Goal: Book appointment/travel/reservation

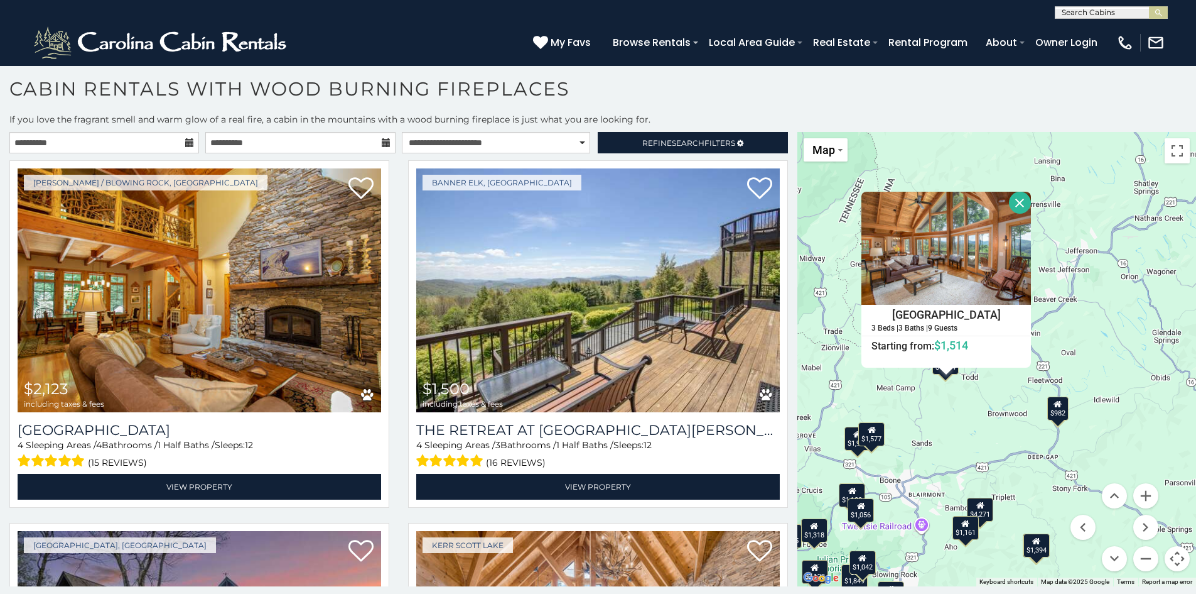
click at [186, 139] on icon at bounding box center [189, 142] width 9 height 9
click at [187, 142] on icon at bounding box center [189, 142] width 9 height 9
click at [114, 143] on input "**********" at bounding box center [104, 142] width 190 height 21
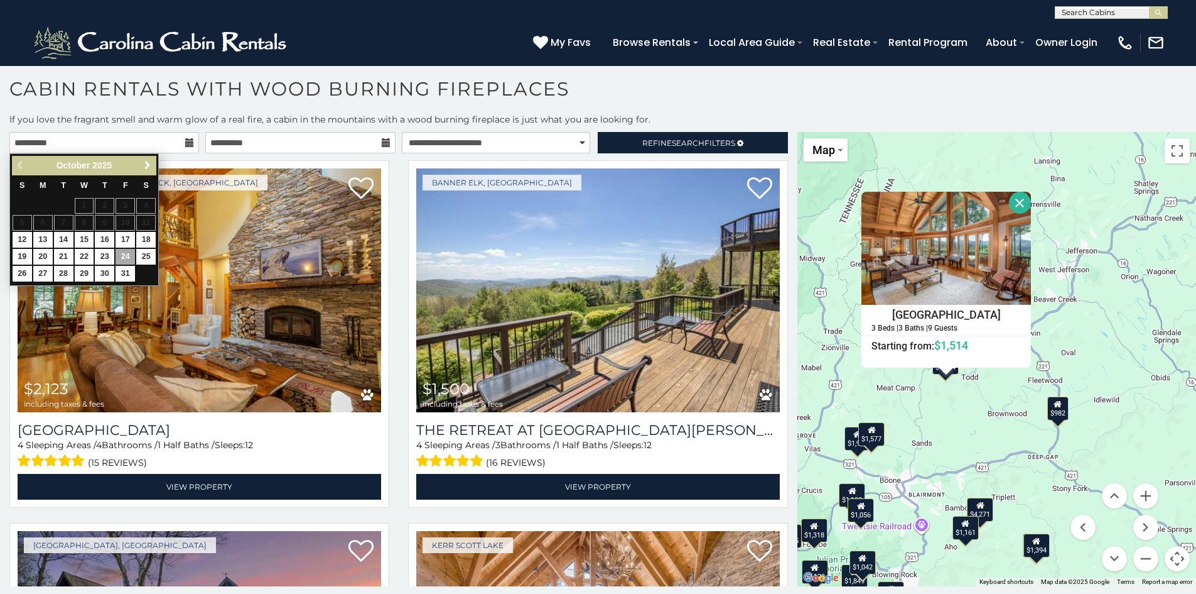
click at [148, 161] on span "Next" at bounding box center [148, 165] width 10 height 10
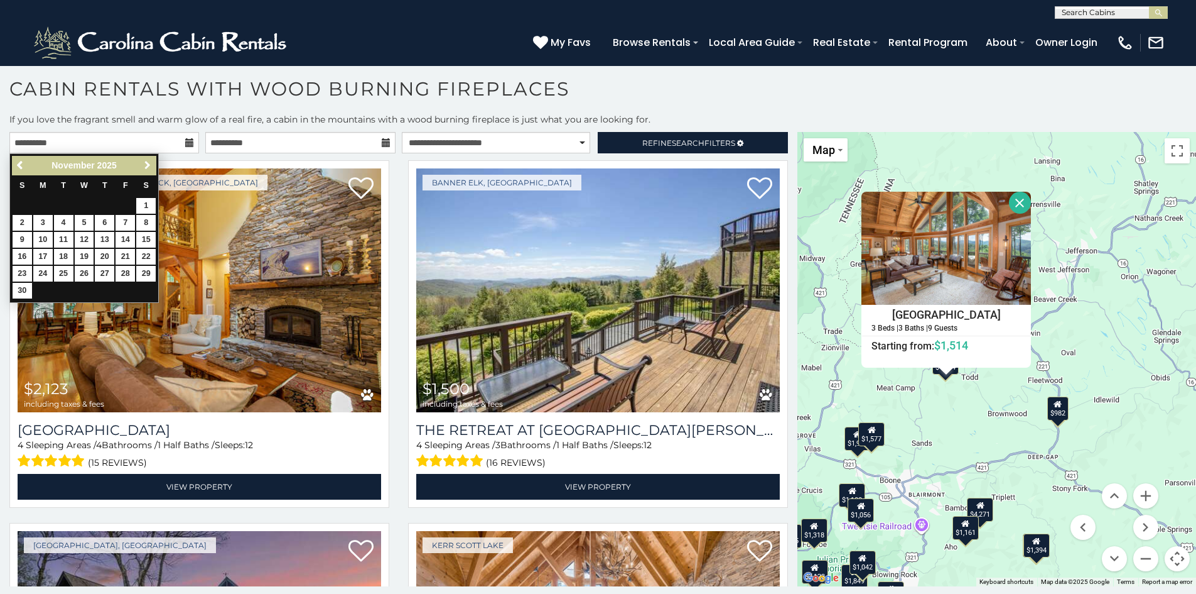
click at [148, 161] on span "Next" at bounding box center [148, 165] width 10 height 10
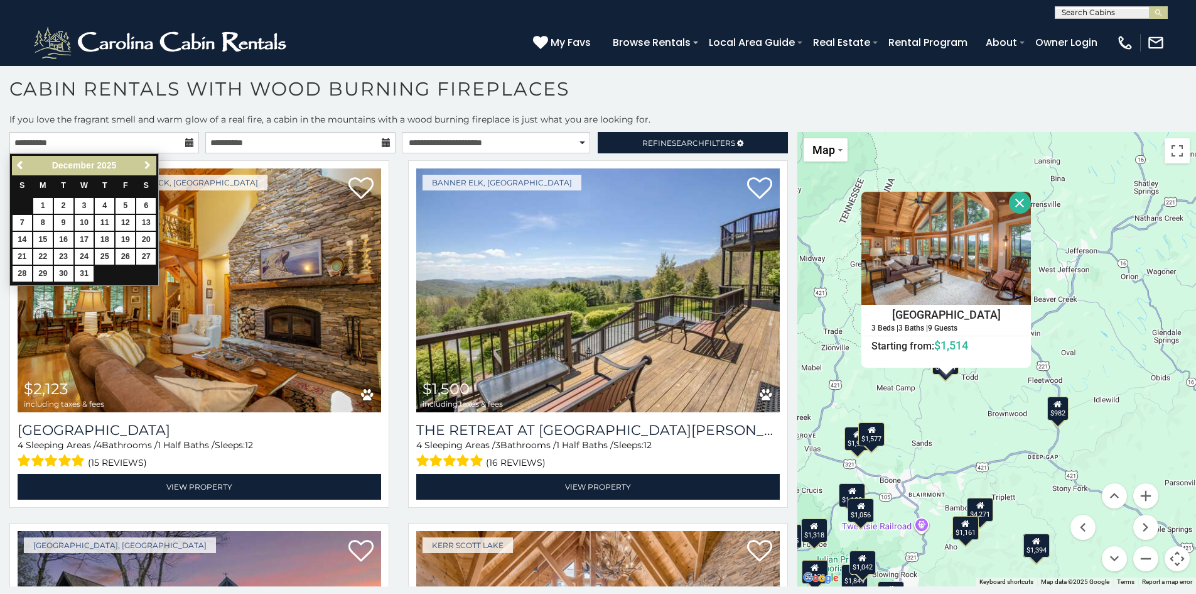
click at [148, 161] on span "Next" at bounding box center [148, 165] width 10 height 10
click at [128, 218] on link "9" at bounding box center [125, 223] width 19 height 16
type input "**********"
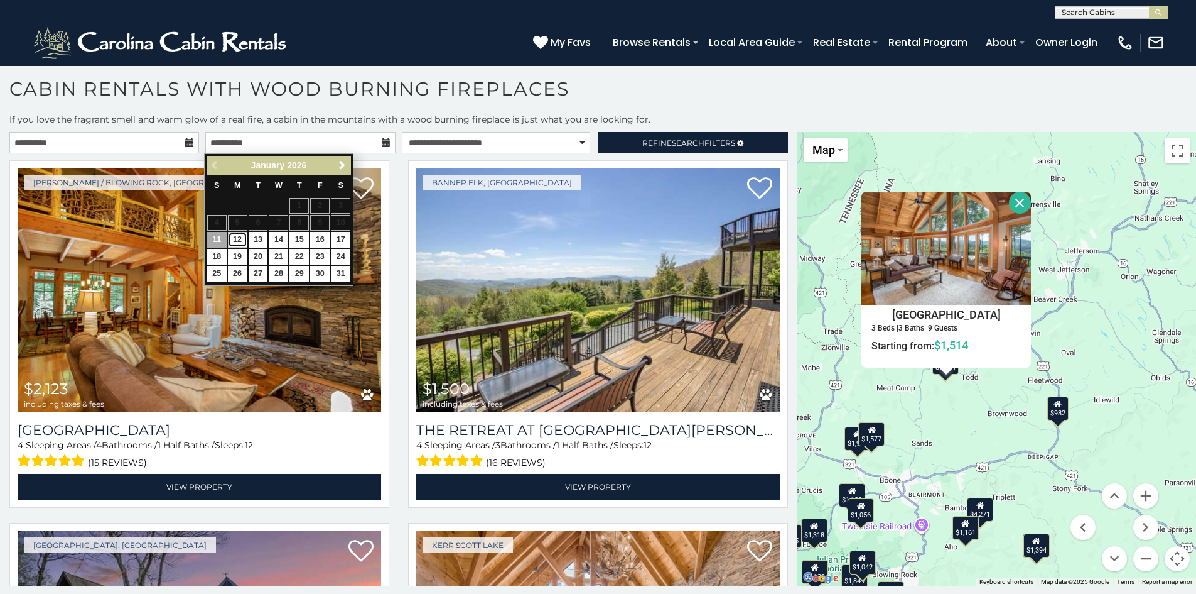
click at [241, 234] on link "12" at bounding box center [237, 240] width 19 height 16
type input "**********"
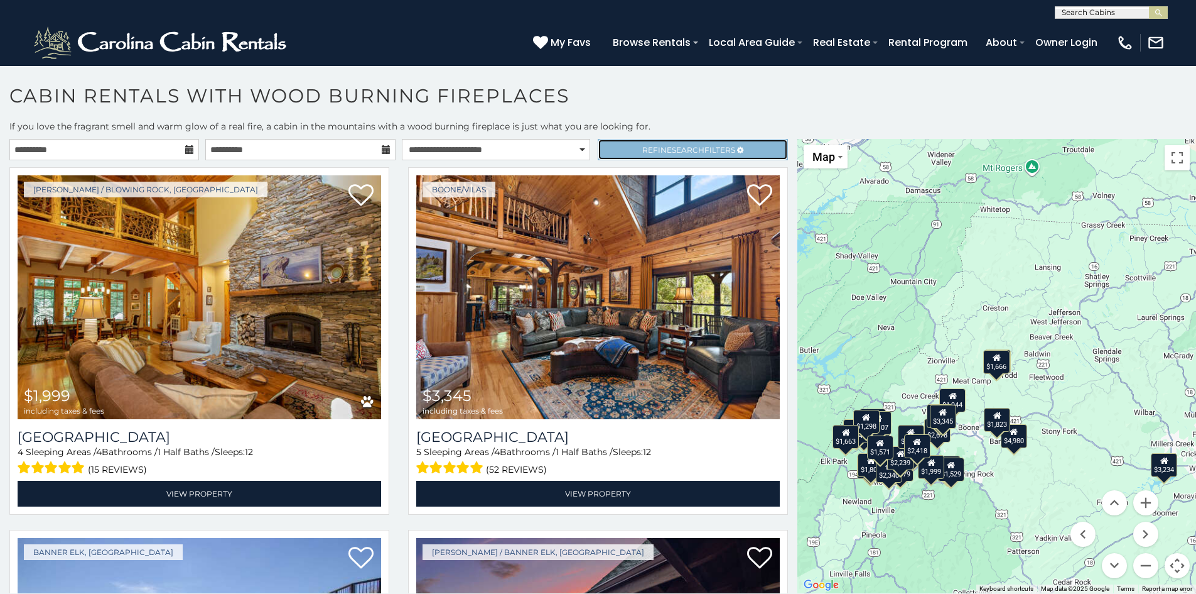
click at [646, 143] on link "Refine Search Filters" at bounding box center [693, 149] width 190 height 21
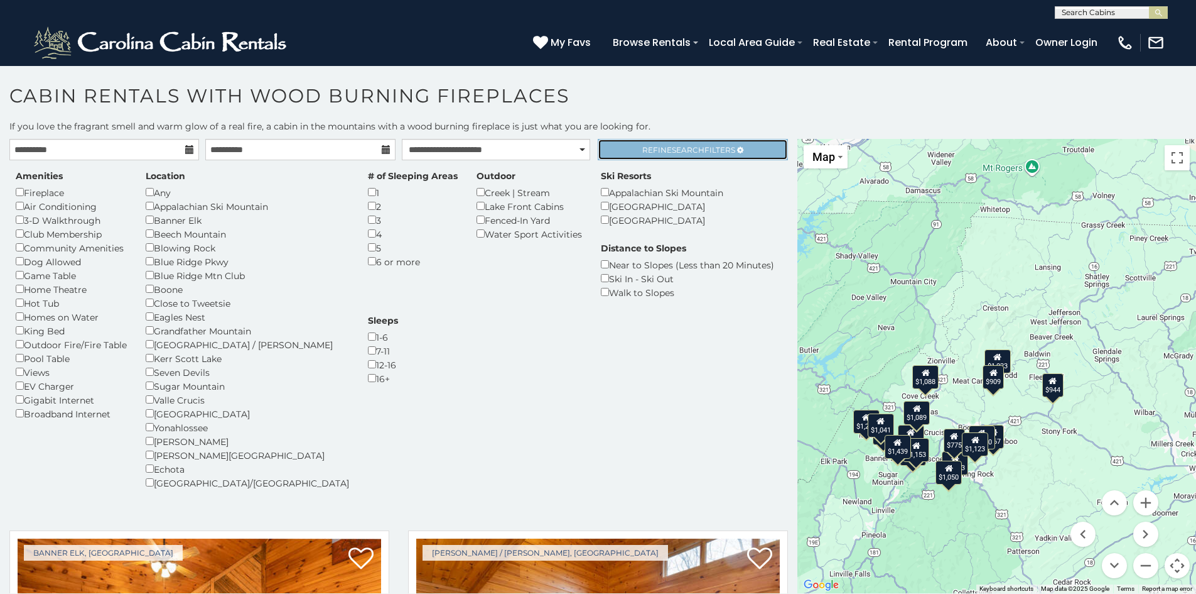
click at [692, 149] on span "Search" at bounding box center [688, 149] width 33 height 9
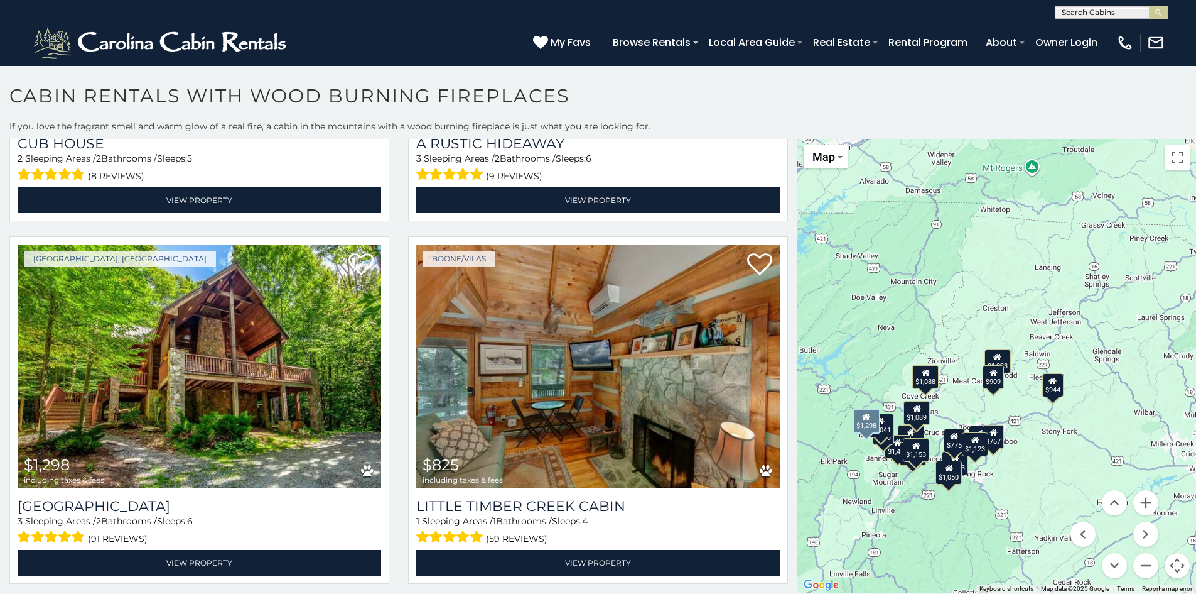
scroll to position [225, 0]
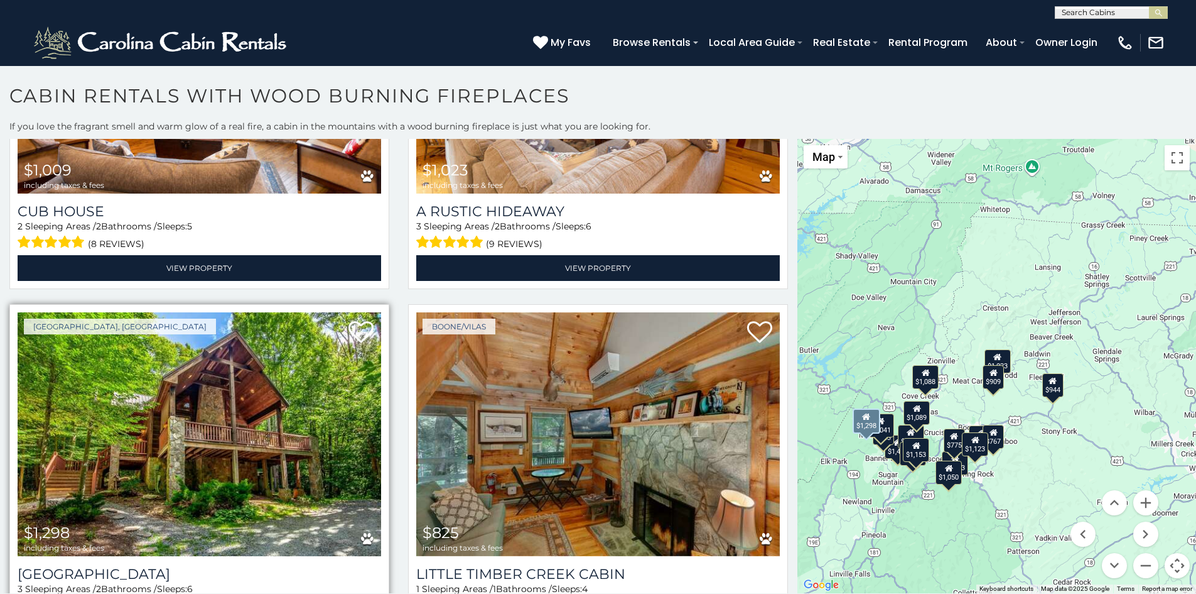
click at [275, 469] on img at bounding box center [200, 434] width 364 height 244
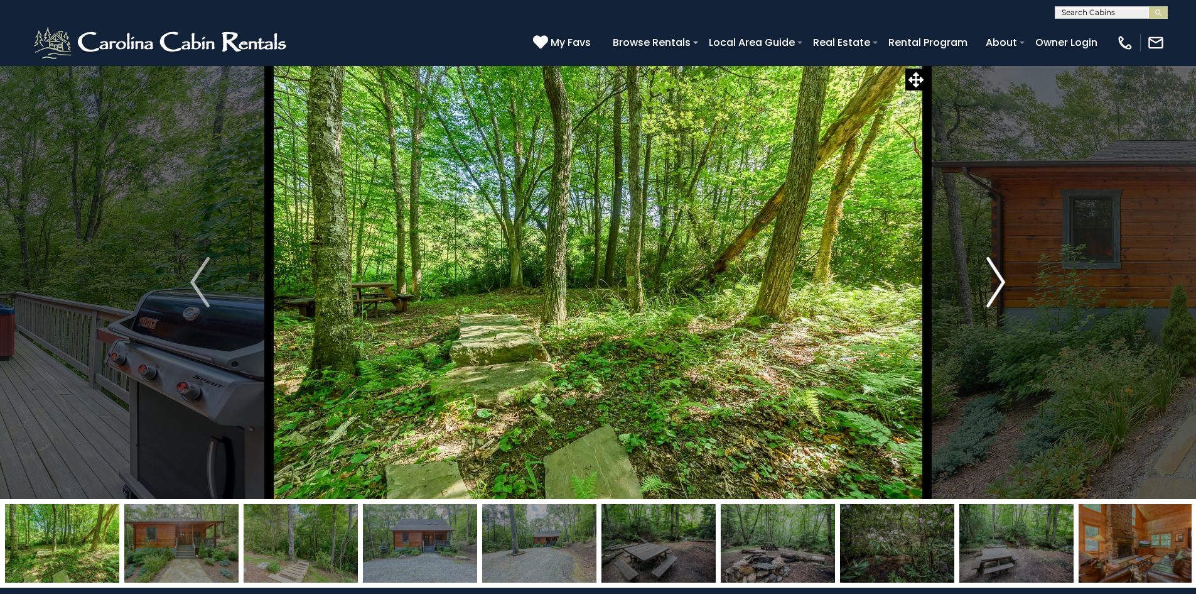
click at [986, 282] on button "Next" at bounding box center [996, 281] width 138 height 433
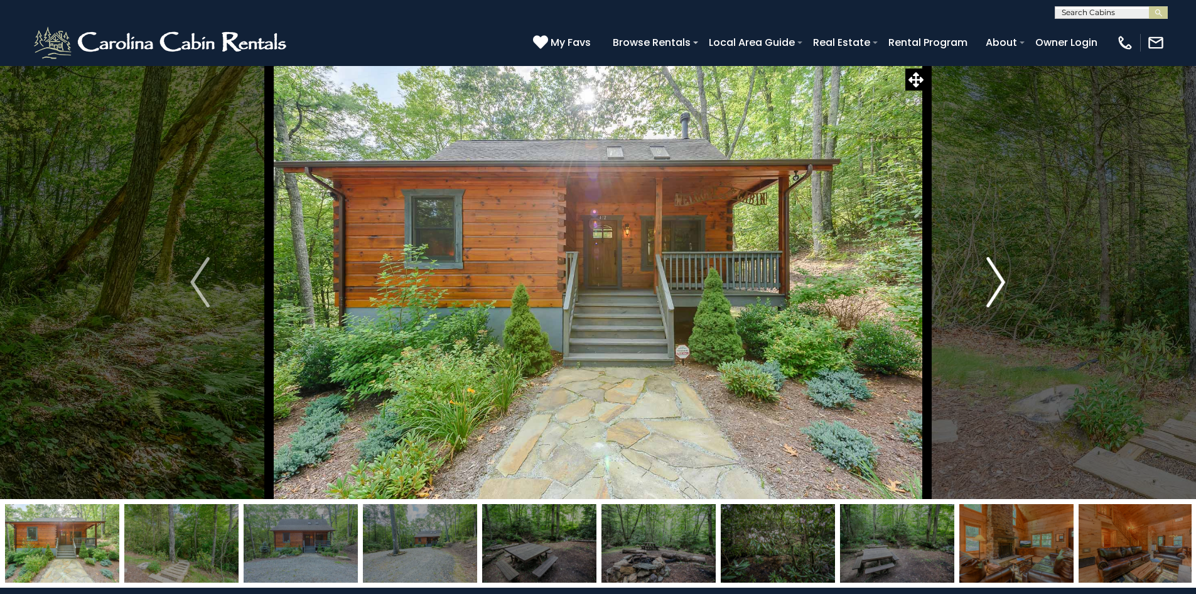
click at [987, 282] on img "Next" at bounding box center [996, 282] width 19 height 50
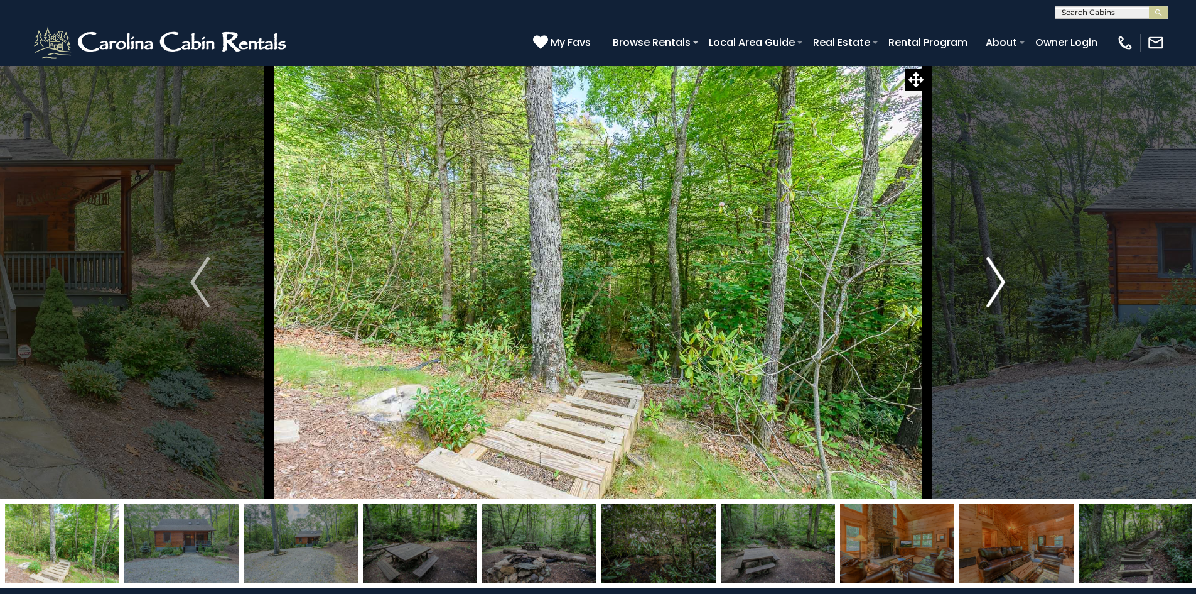
click at [987, 282] on img "Next" at bounding box center [996, 282] width 19 height 50
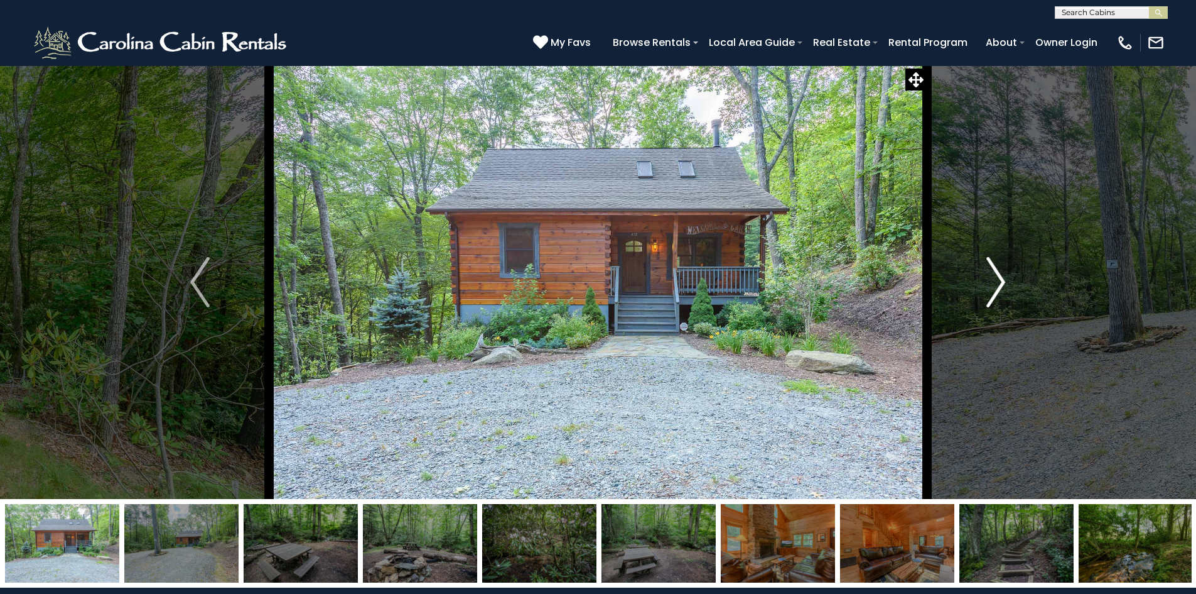
click at [987, 282] on img "Next" at bounding box center [996, 282] width 19 height 50
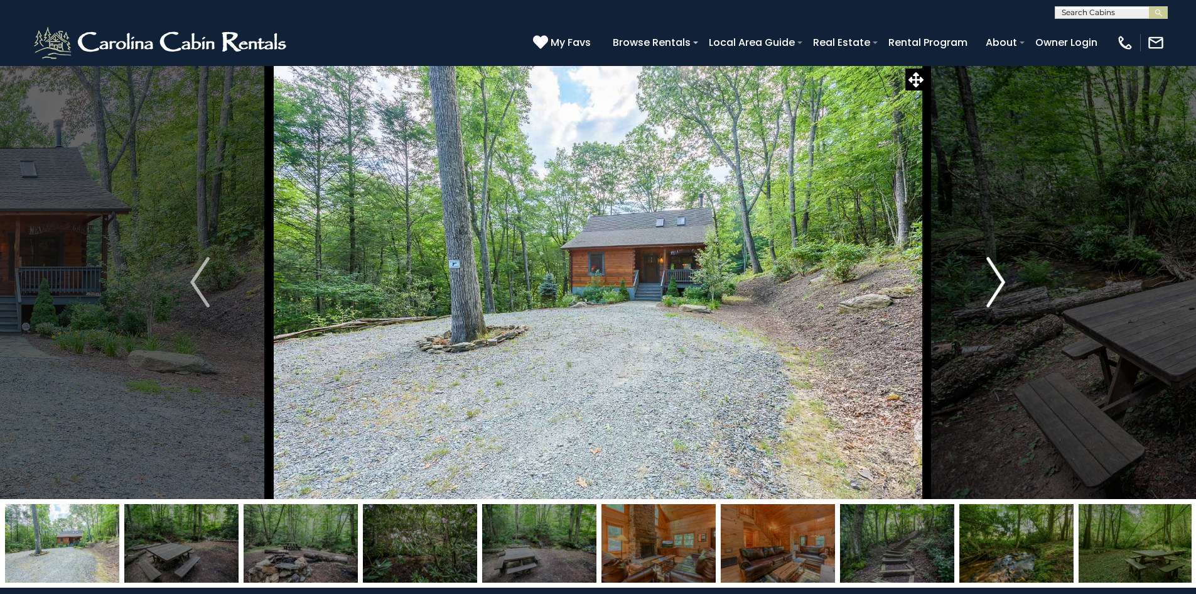
click at [987, 282] on img "Next" at bounding box center [996, 282] width 19 height 50
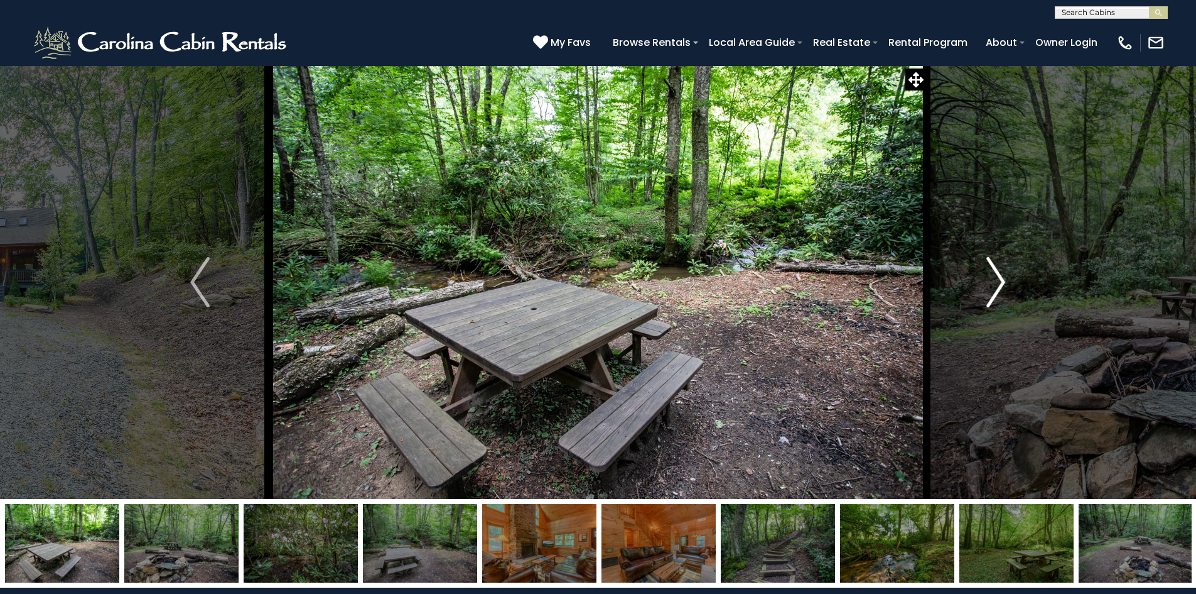
click at [987, 282] on img "Next" at bounding box center [996, 282] width 19 height 50
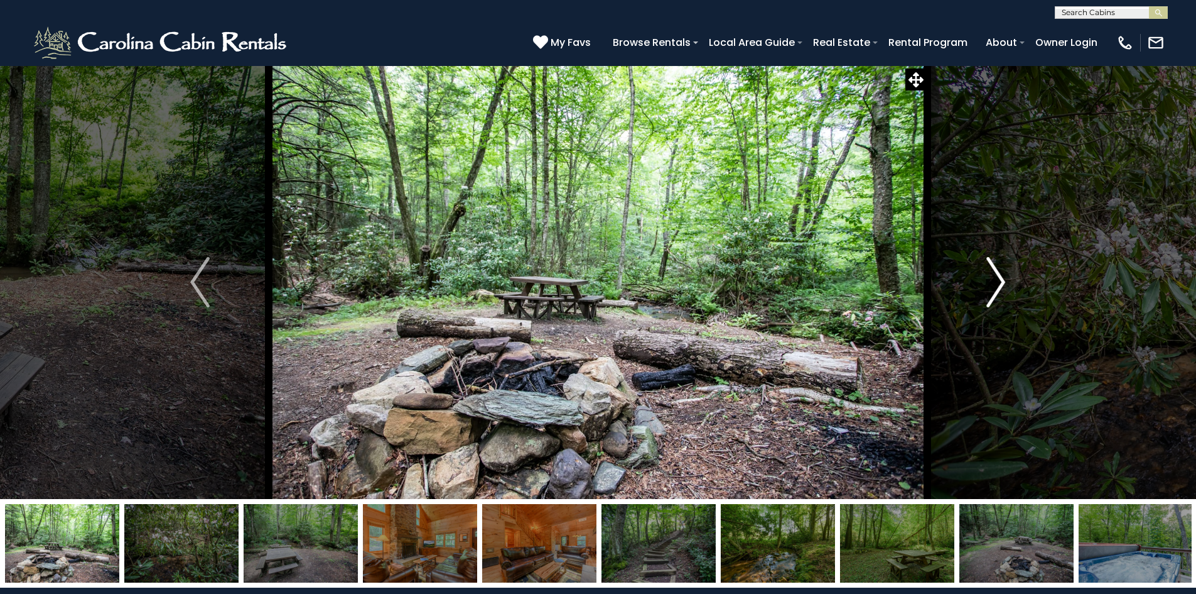
click at [987, 282] on img "Next" at bounding box center [996, 282] width 19 height 50
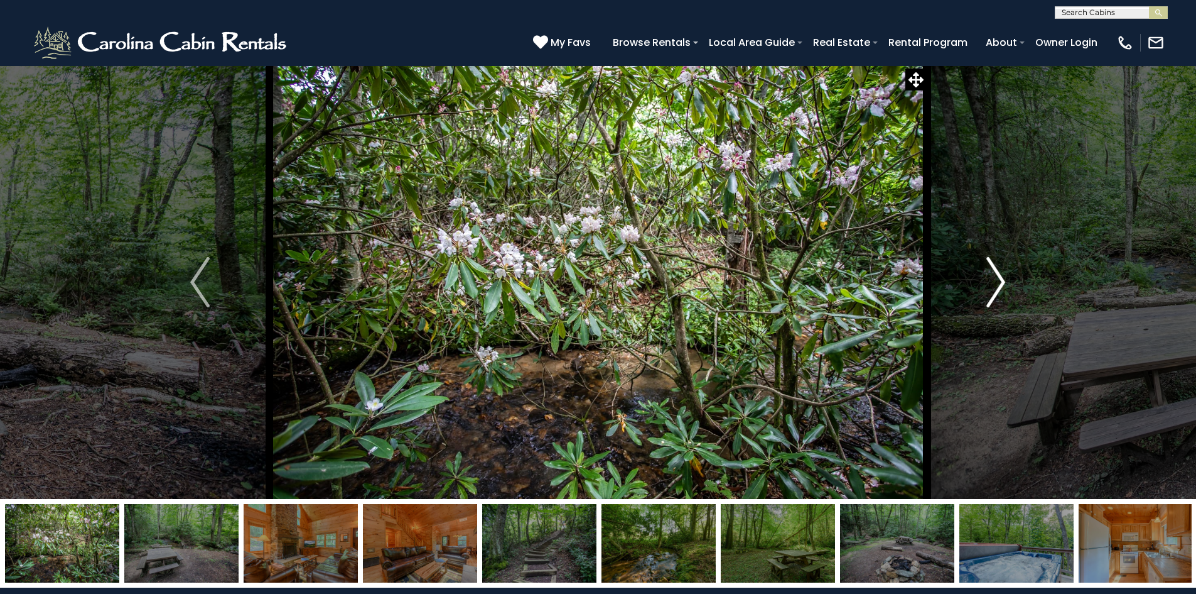
click at [987, 282] on img "Next" at bounding box center [996, 282] width 19 height 50
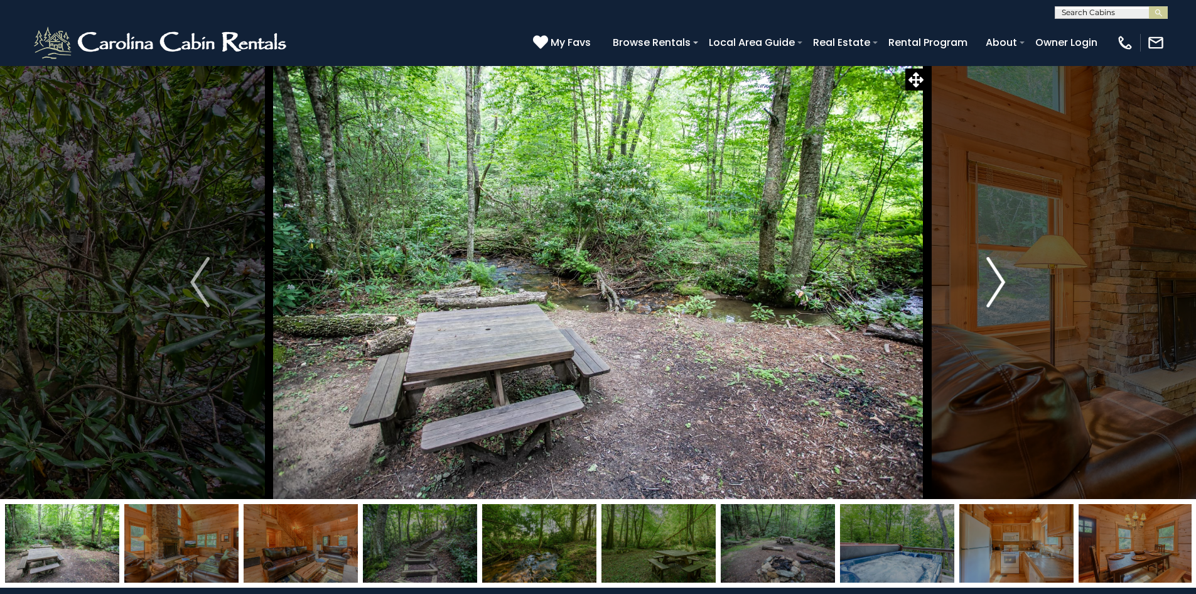
click at [987, 282] on img "Next" at bounding box center [996, 282] width 19 height 50
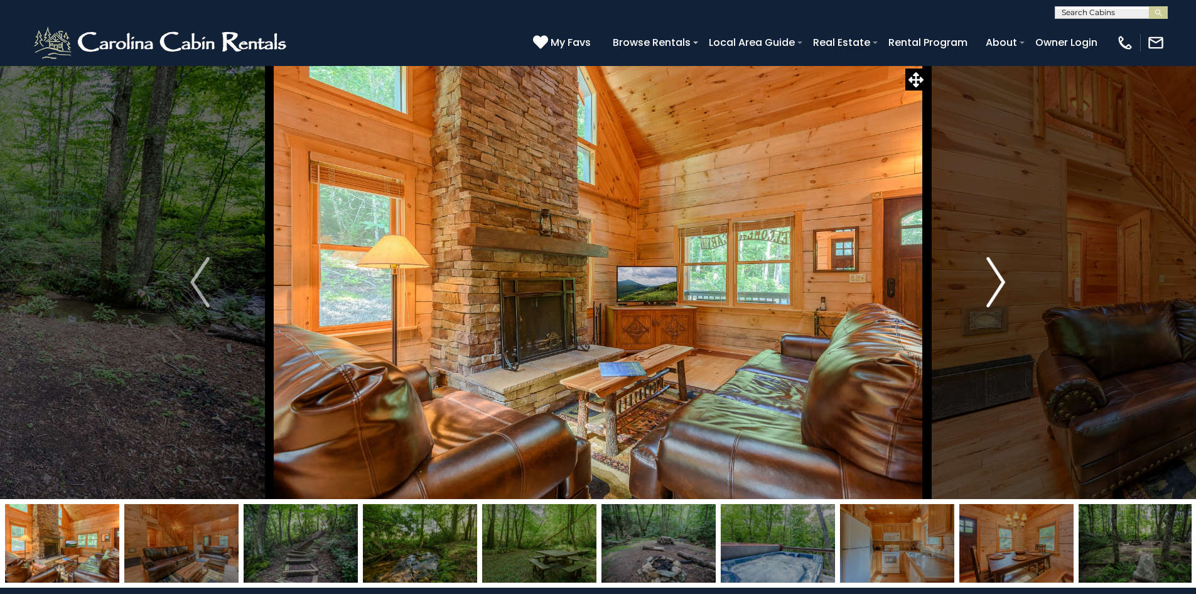
click at [987, 282] on img "Next" at bounding box center [996, 282] width 19 height 50
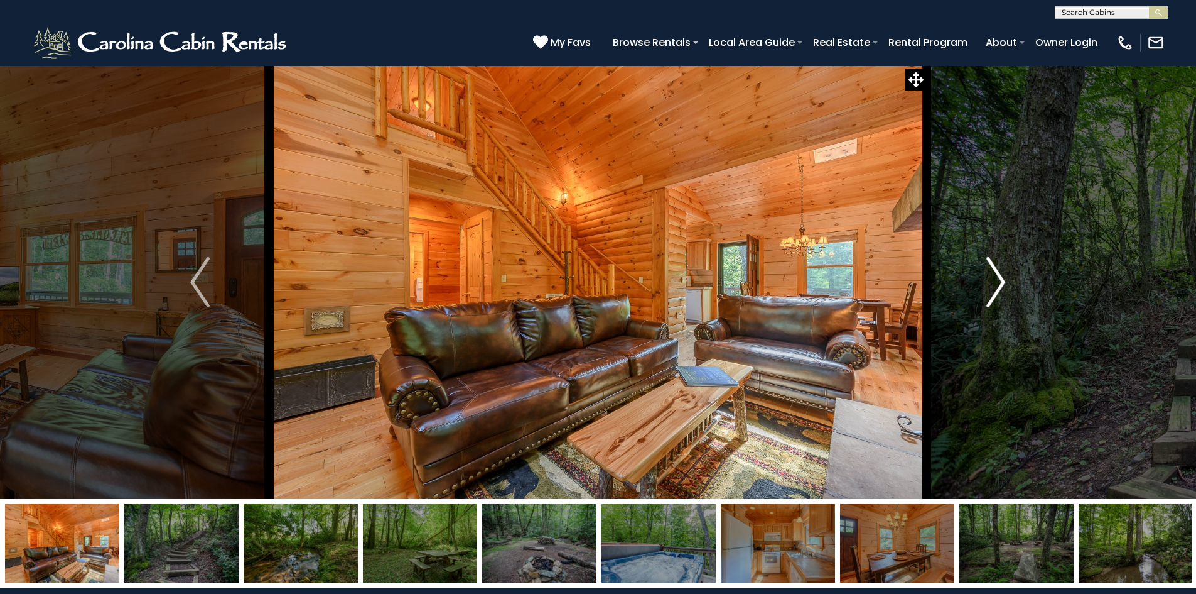
click at [987, 282] on img "Next" at bounding box center [996, 282] width 19 height 50
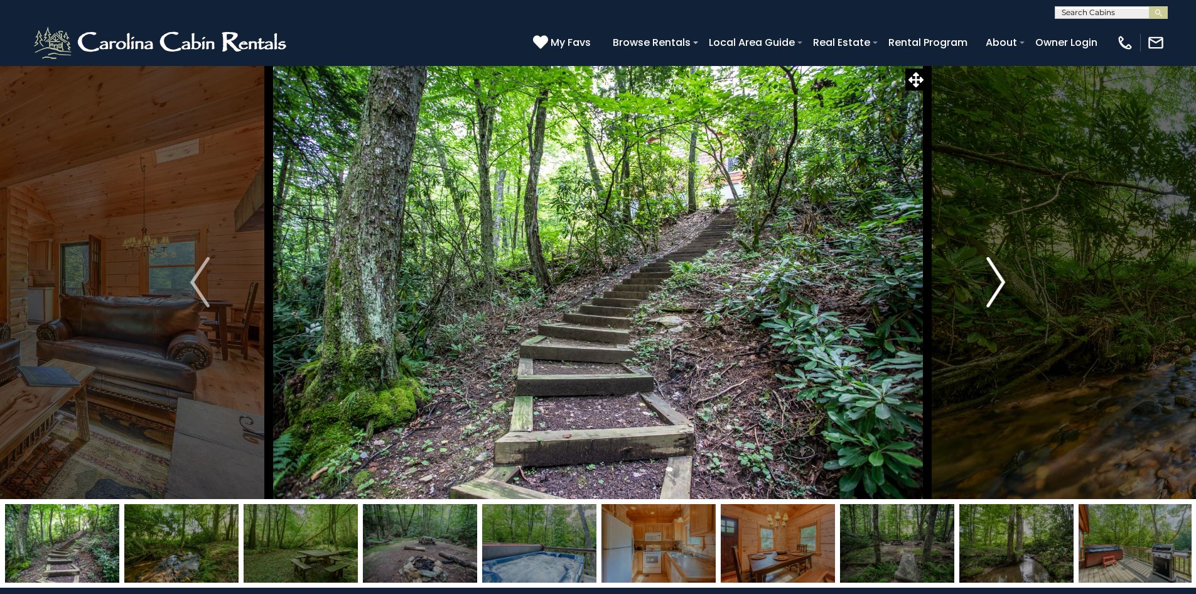
click at [987, 282] on img "Next" at bounding box center [996, 282] width 19 height 50
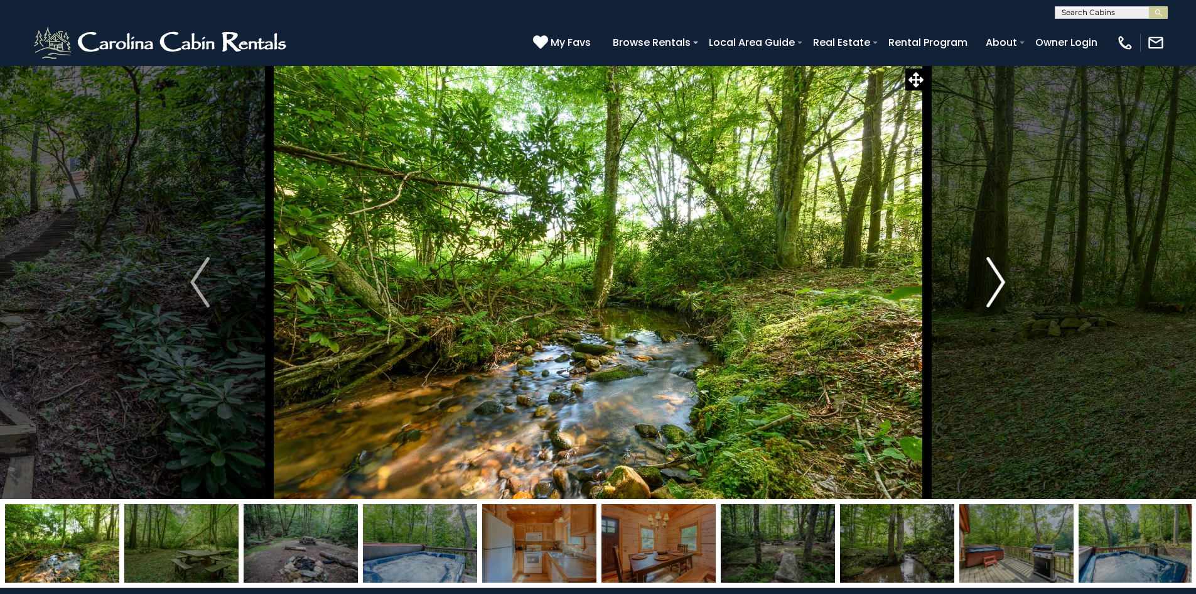
click at [987, 282] on img "Next" at bounding box center [996, 282] width 19 height 50
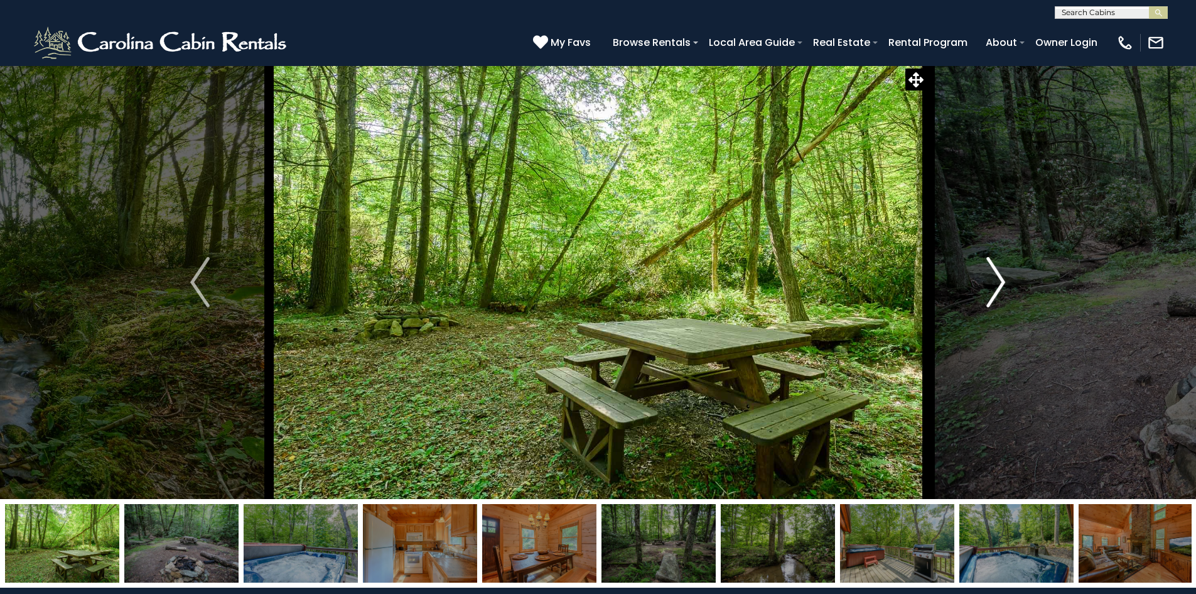
click at [987, 282] on img "Next" at bounding box center [996, 282] width 19 height 50
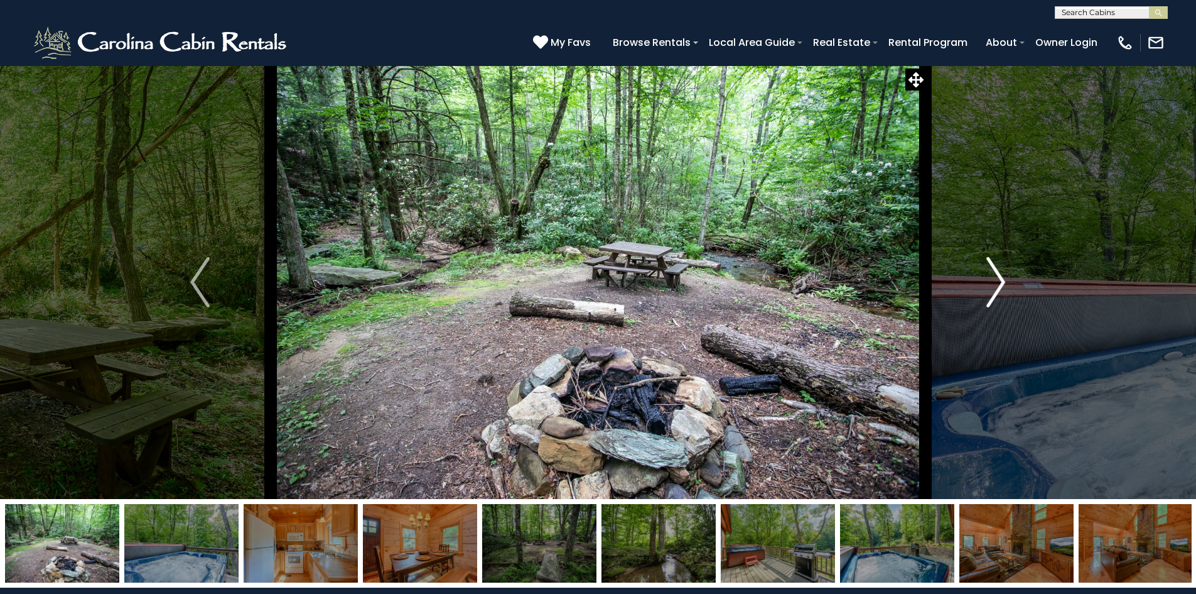
click at [987, 282] on img "Next" at bounding box center [996, 282] width 19 height 50
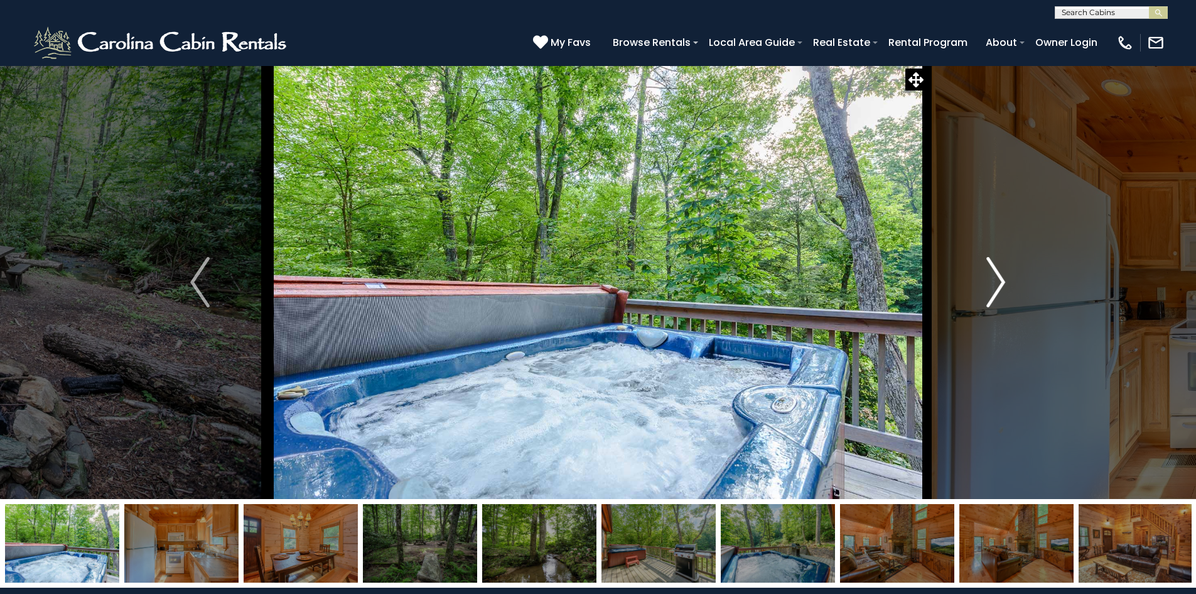
click at [987, 282] on img "Next" at bounding box center [996, 282] width 19 height 50
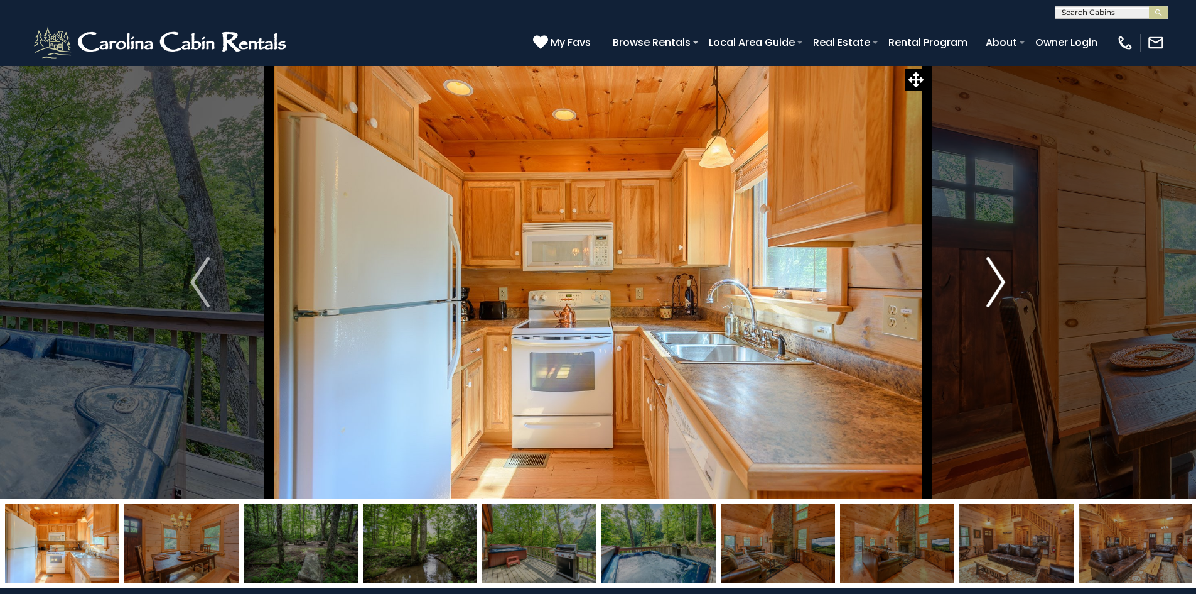
click at [987, 282] on img "Next" at bounding box center [996, 282] width 19 height 50
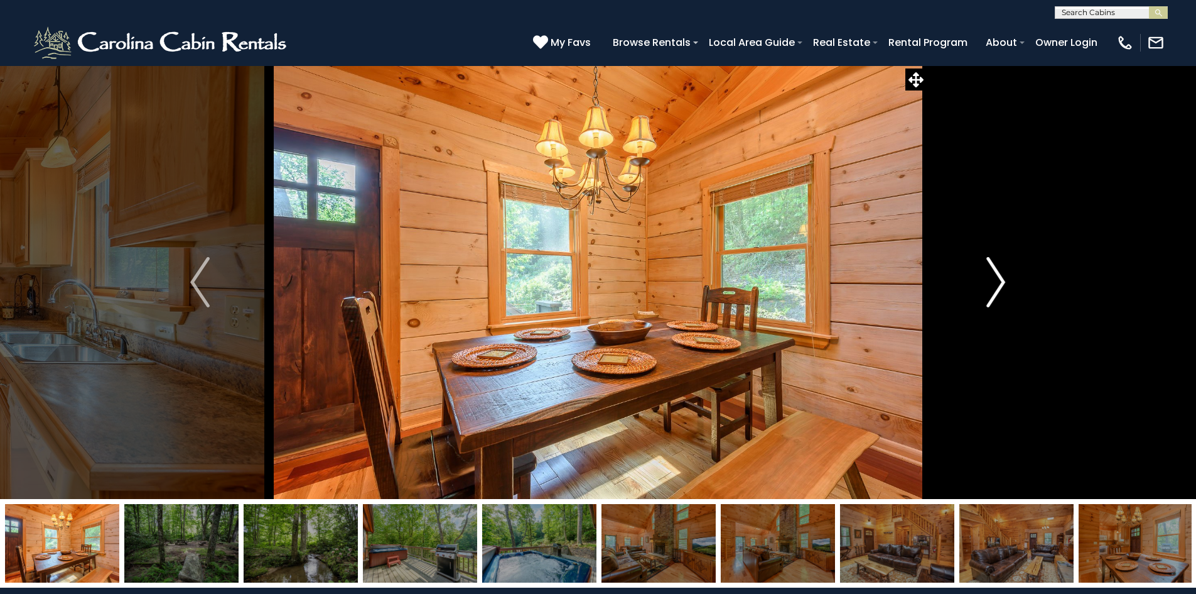
click at [987, 282] on img "Next" at bounding box center [996, 282] width 19 height 50
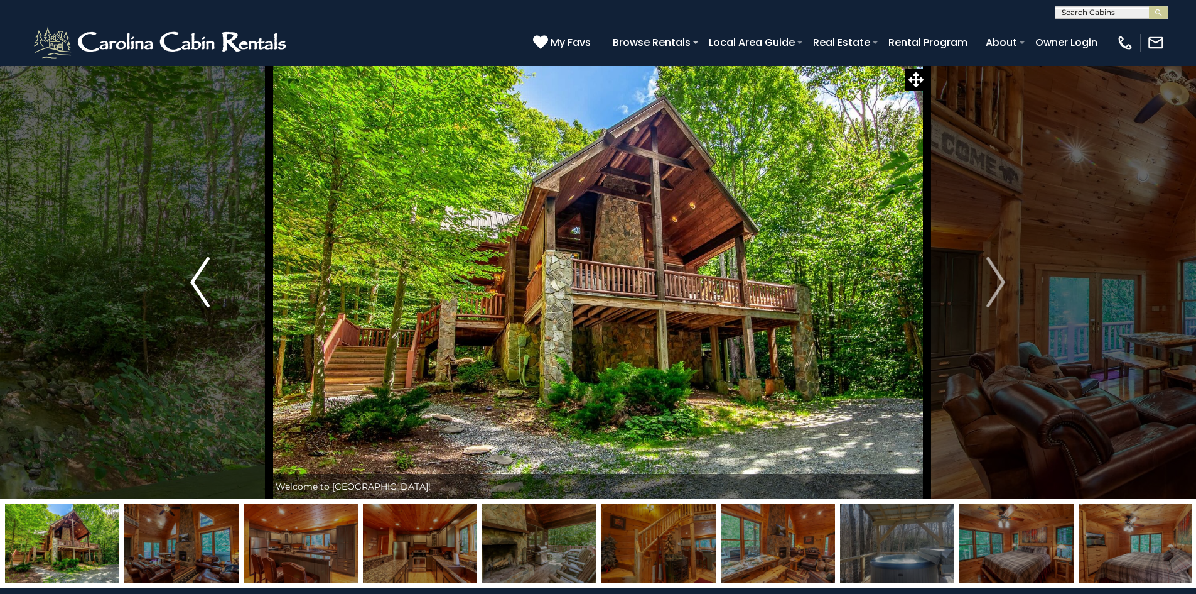
click at [200, 285] on img "Previous" at bounding box center [199, 282] width 19 height 50
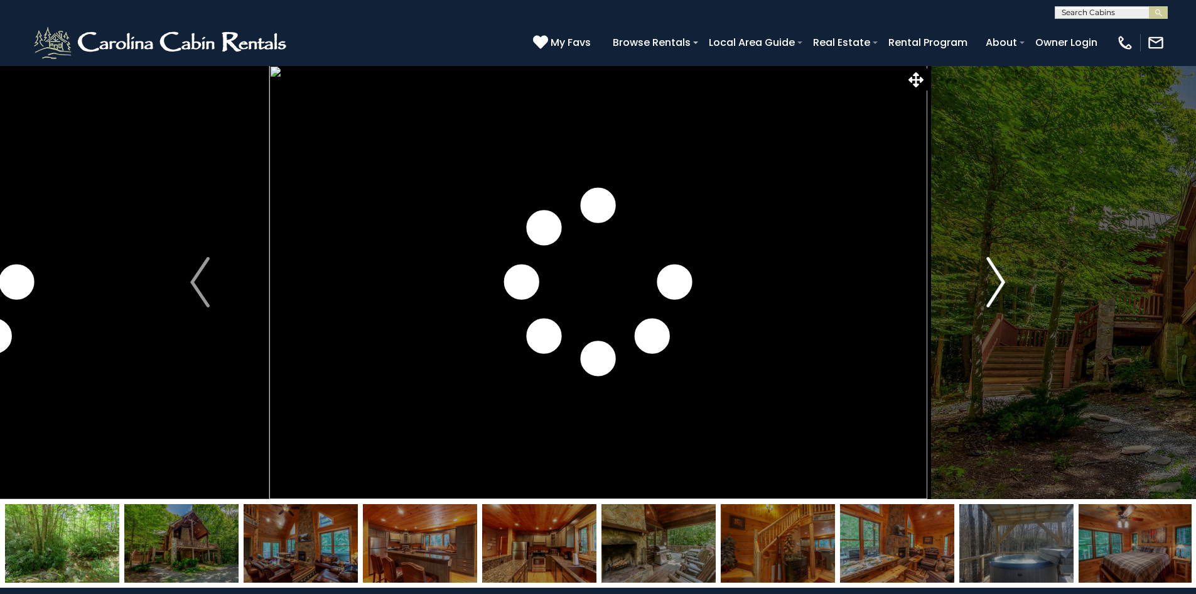
click at [992, 274] on img "Next" at bounding box center [996, 282] width 19 height 50
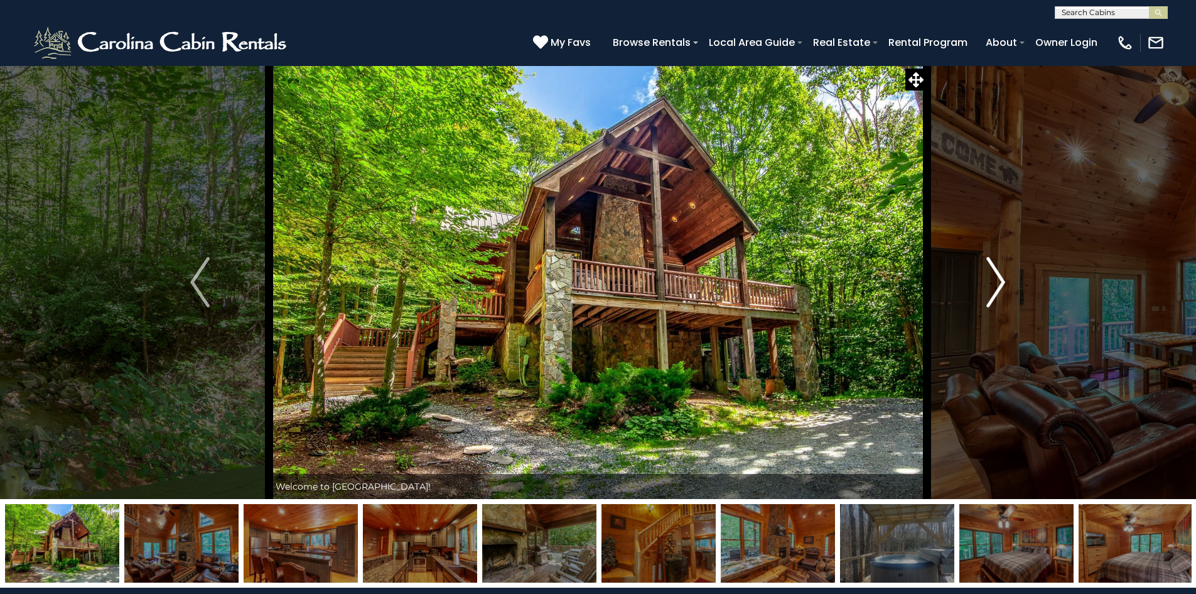
click at [992, 274] on img "Next" at bounding box center [996, 282] width 19 height 50
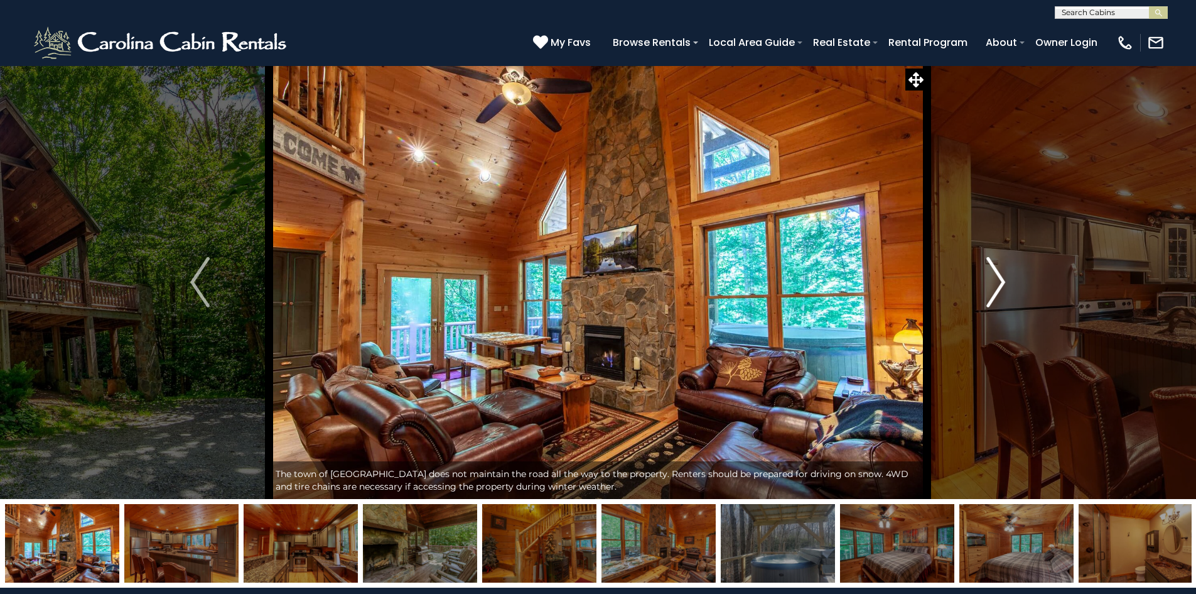
click at [992, 274] on img "Next" at bounding box center [996, 282] width 19 height 50
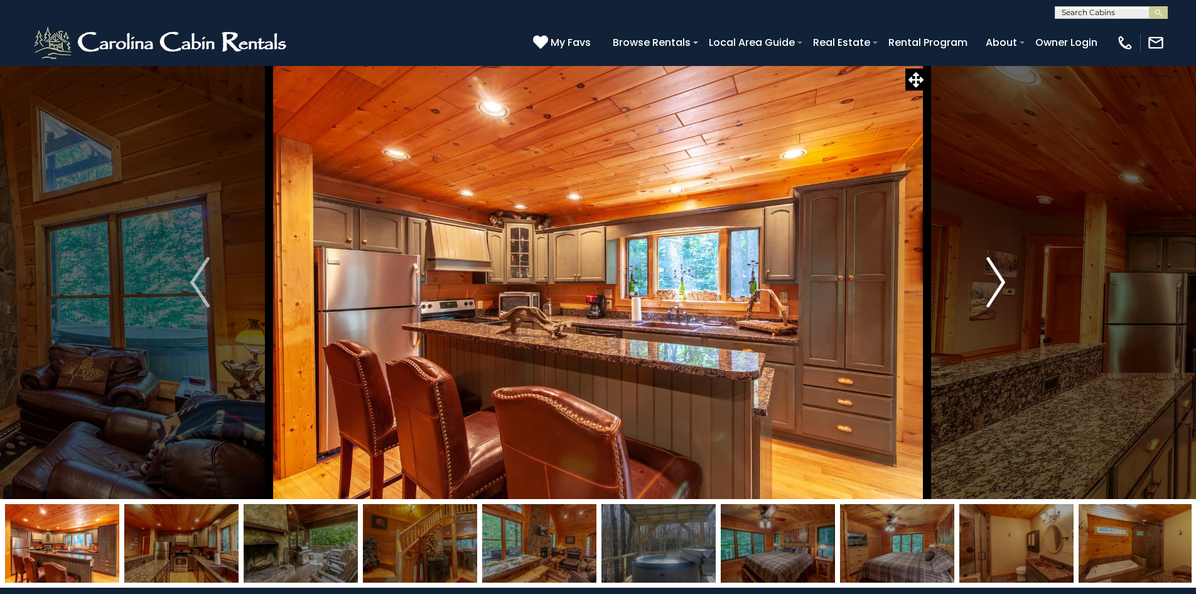
click at [992, 274] on img "Next" at bounding box center [996, 282] width 19 height 50
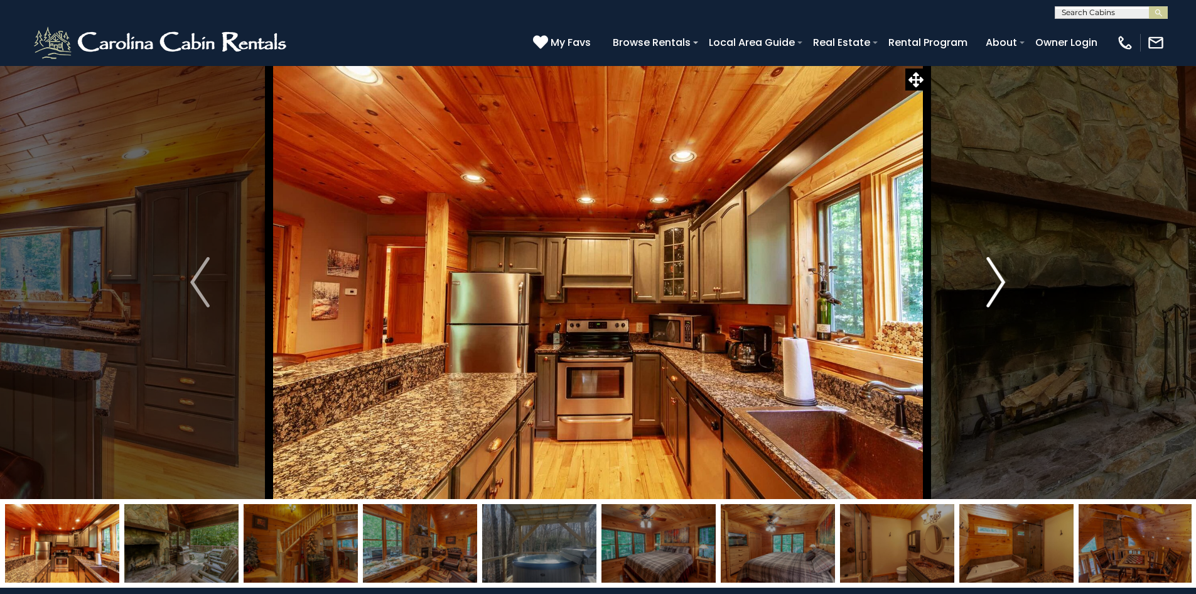
click at [992, 274] on img "Next" at bounding box center [996, 282] width 19 height 50
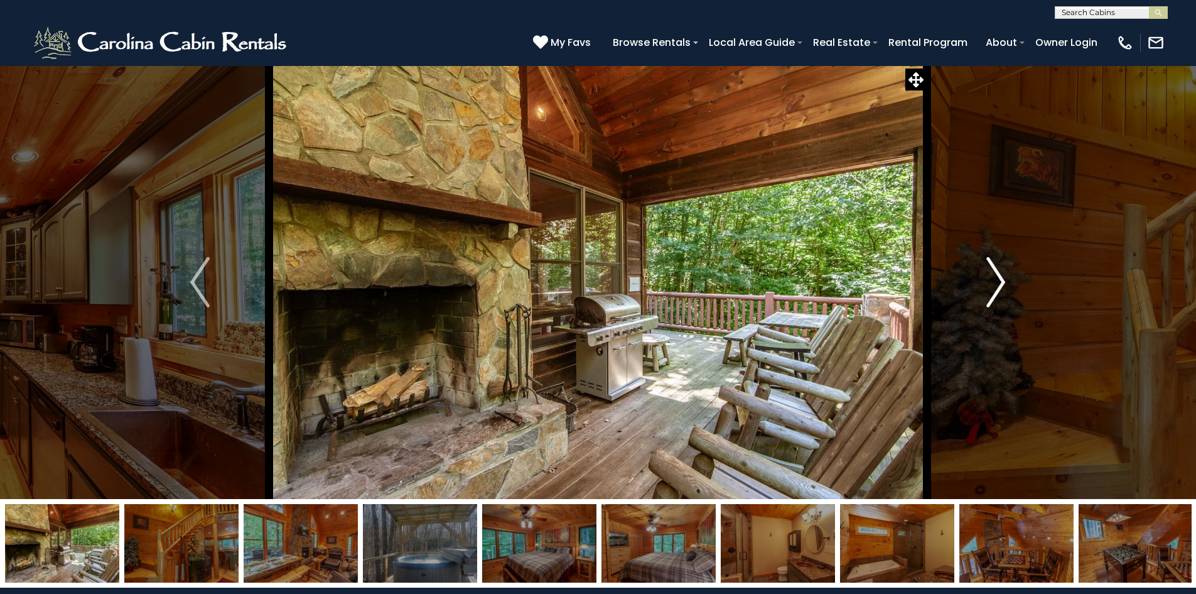
click at [992, 274] on img "Next" at bounding box center [996, 282] width 19 height 50
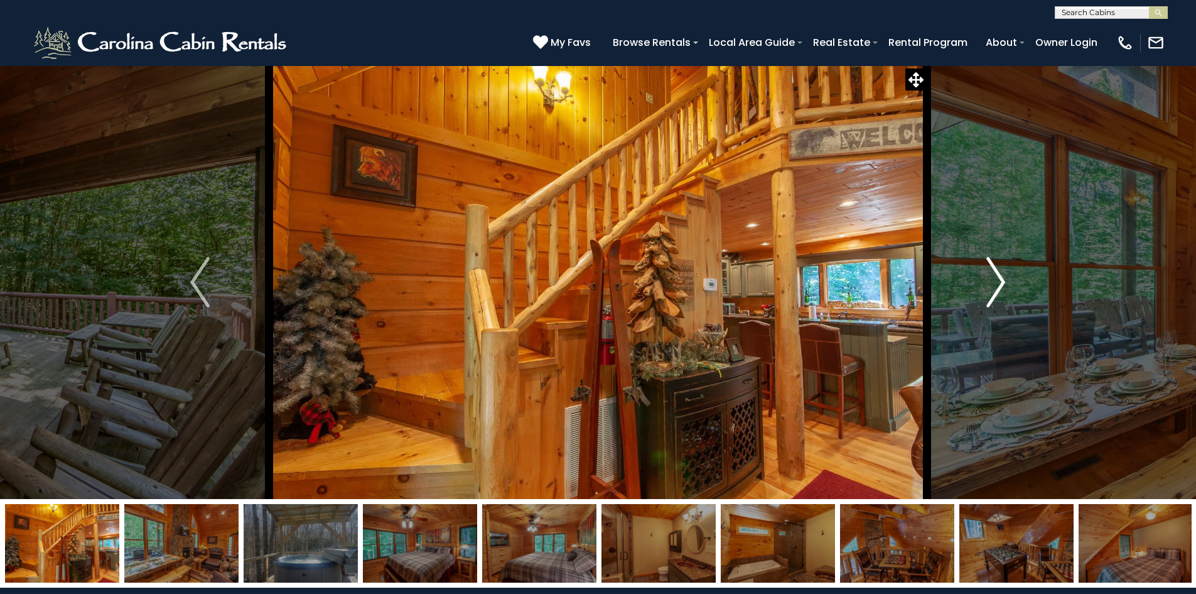
click at [992, 274] on img "Next" at bounding box center [996, 282] width 19 height 50
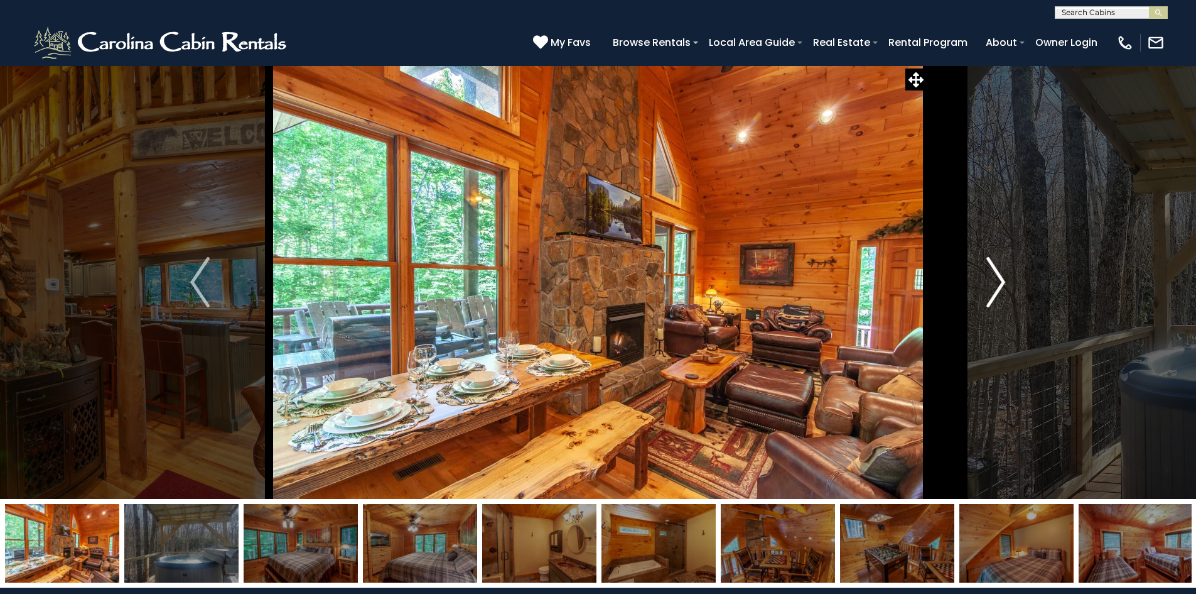
click at [992, 274] on img "Next" at bounding box center [996, 282] width 19 height 50
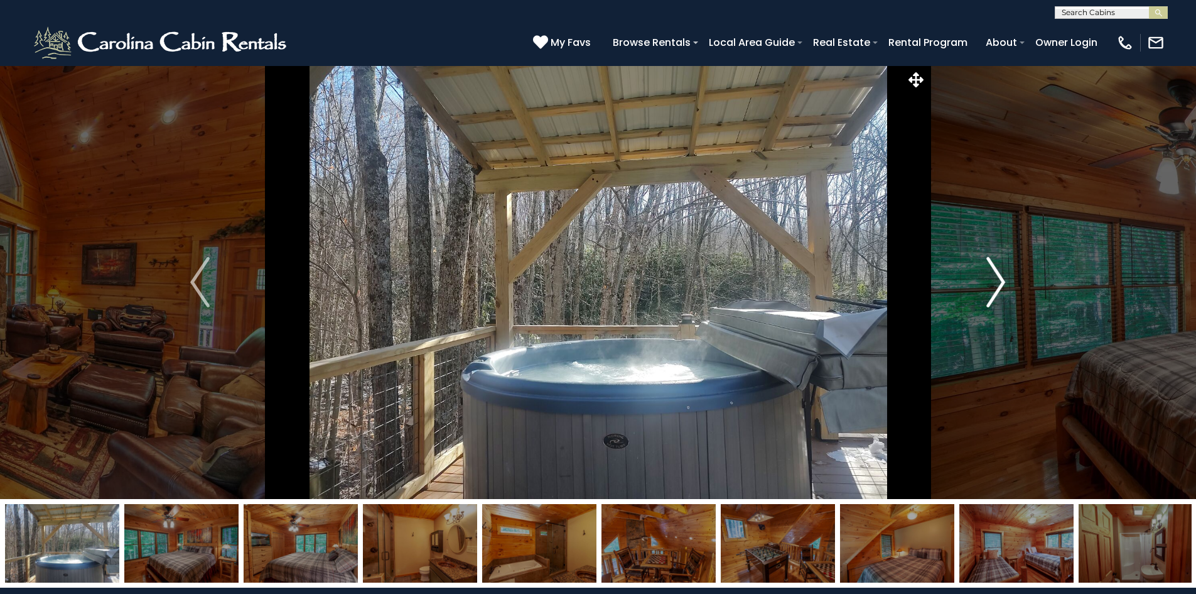
click at [992, 274] on img "Next" at bounding box center [996, 282] width 19 height 50
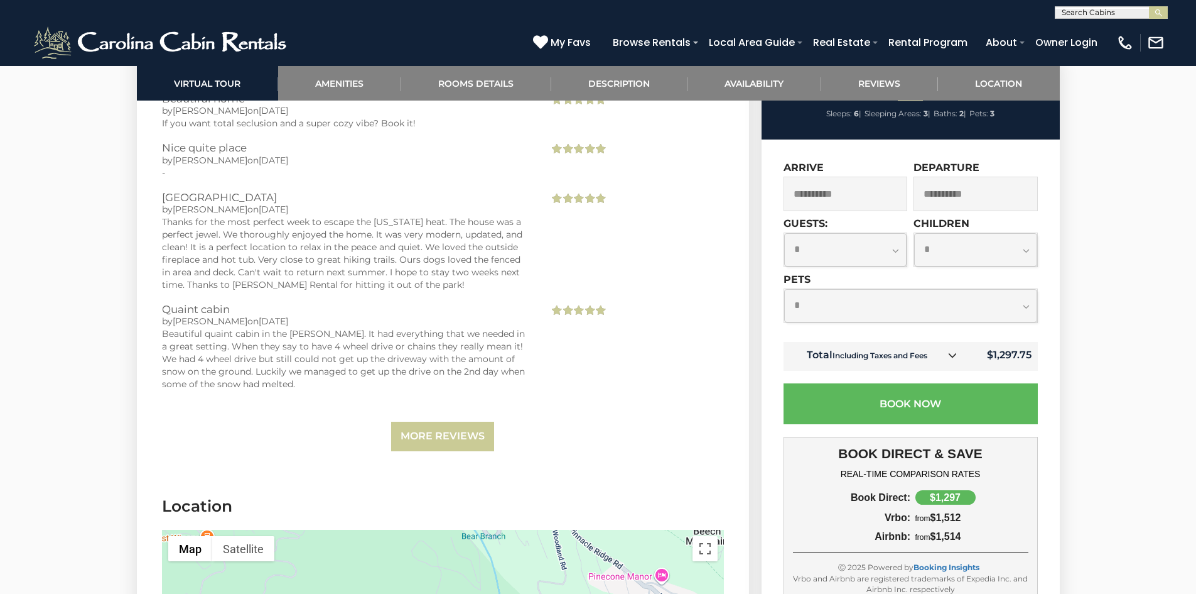
scroll to position [2889, 0]
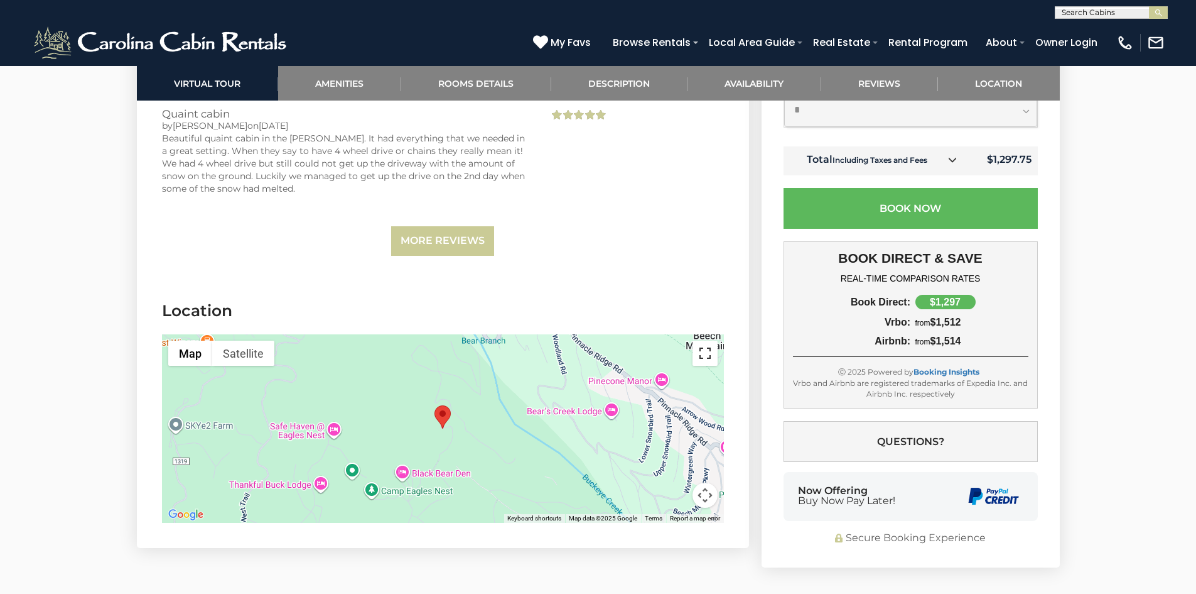
click at [705, 347] on button "Toggle fullscreen view" at bounding box center [705, 352] width 25 height 25
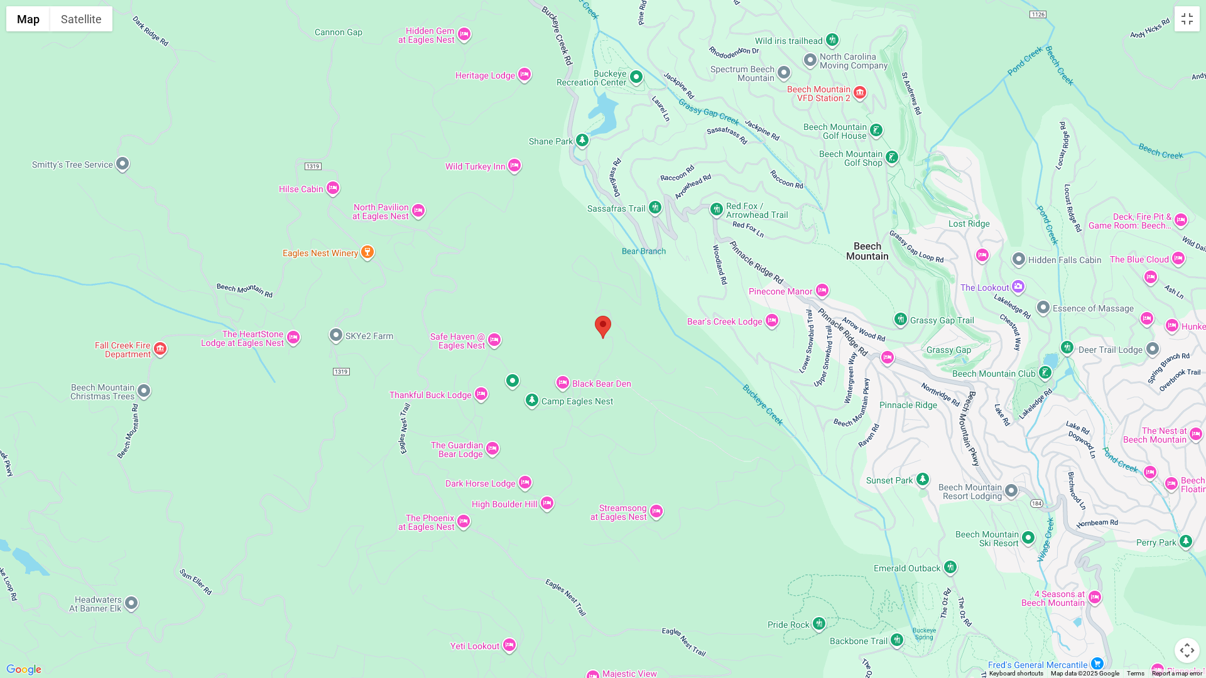
click at [1182, 593] on button "Map camera controls" at bounding box center [1186, 650] width 25 height 25
click at [1157, 593] on button "Zoom out" at bounding box center [1155, 650] width 25 height 25
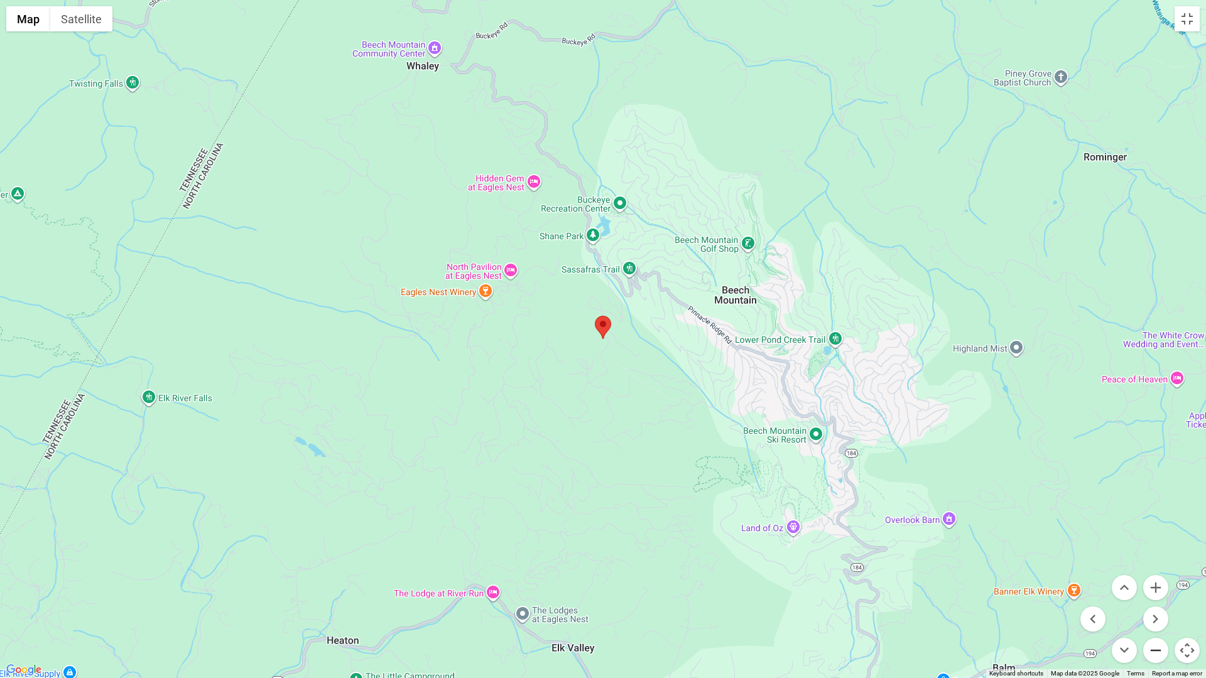
click at [1157, 593] on button "Zoom out" at bounding box center [1155, 650] width 25 height 25
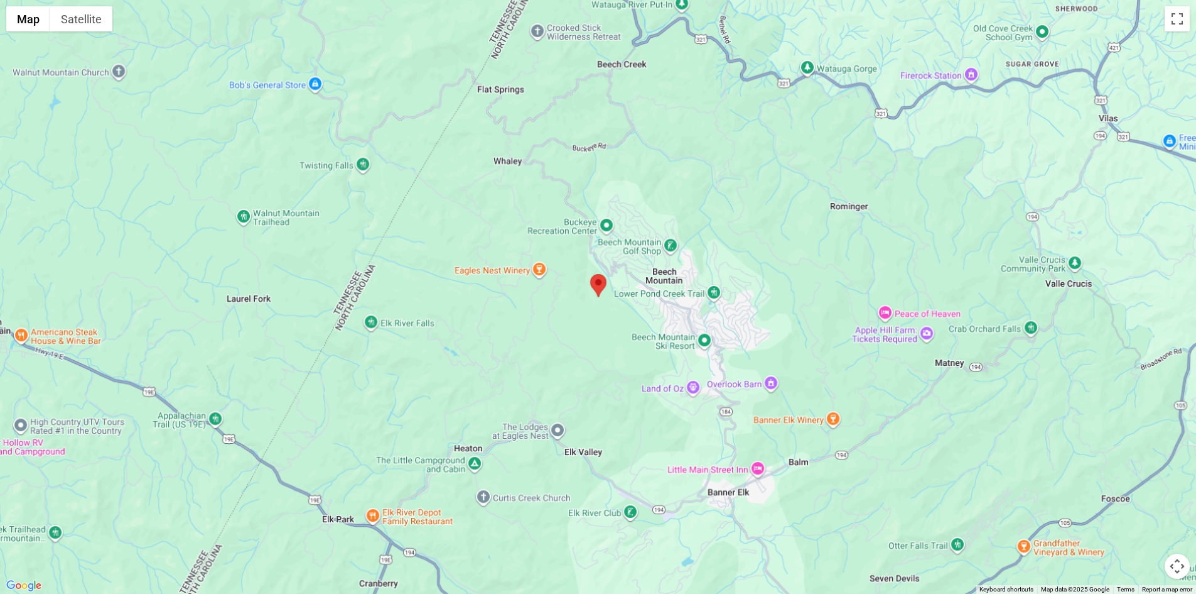
scroll to position [0, 0]
